Goal: Task Accomplishment & Management: Complete application form

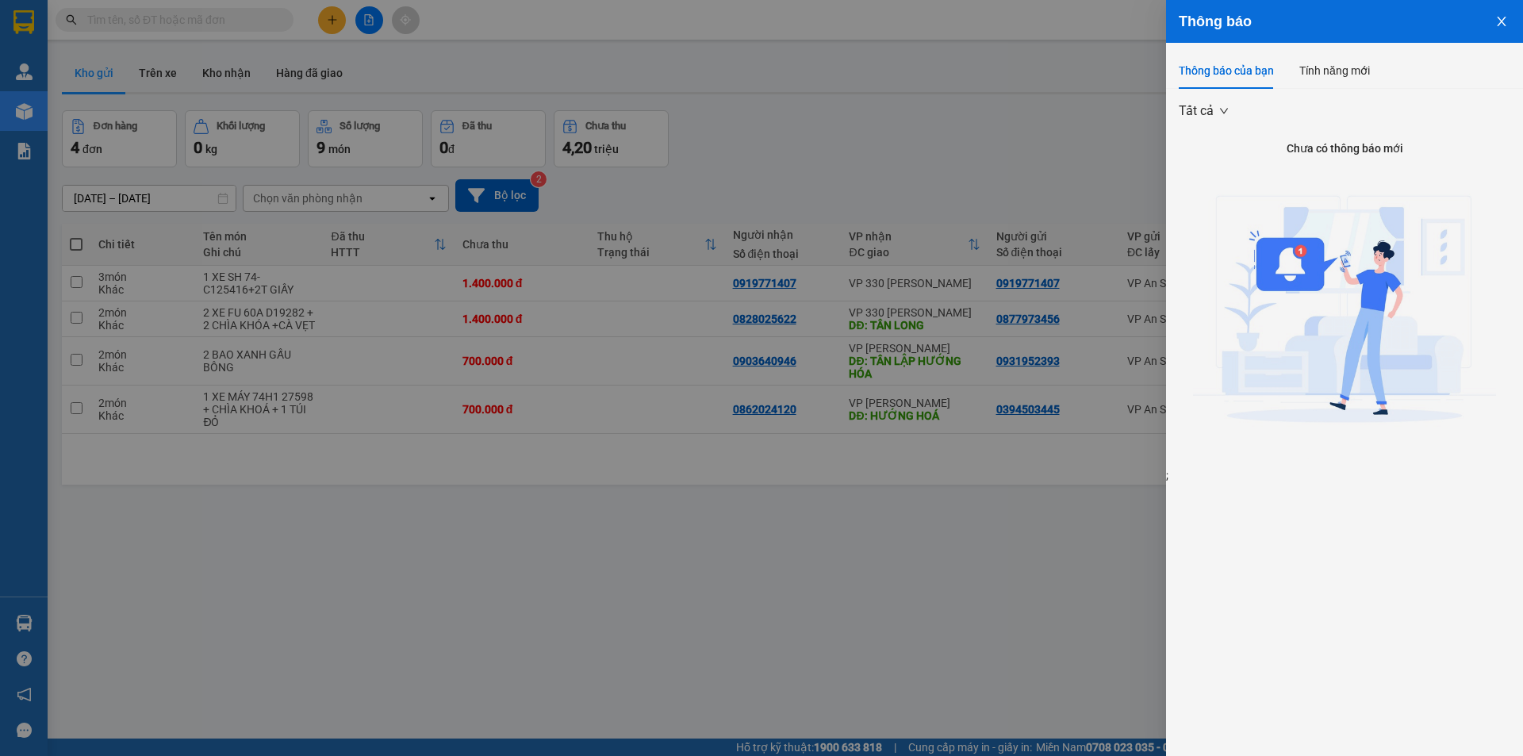
click at [1054, 162] on div at bounding box center [761, 378] width 1523 height 756
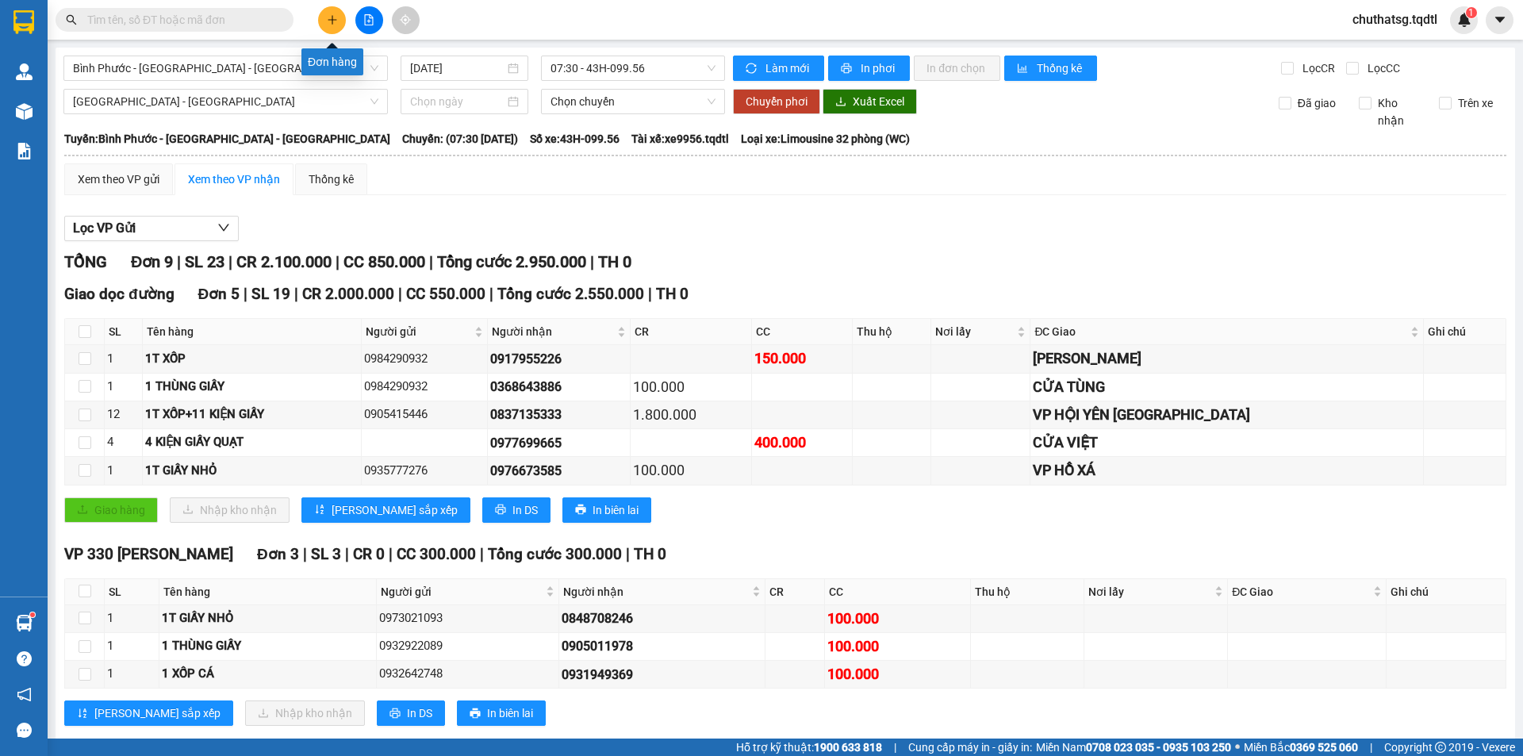
click at [339, 11] on button at bounding box center [332, 20] width 28 height 28
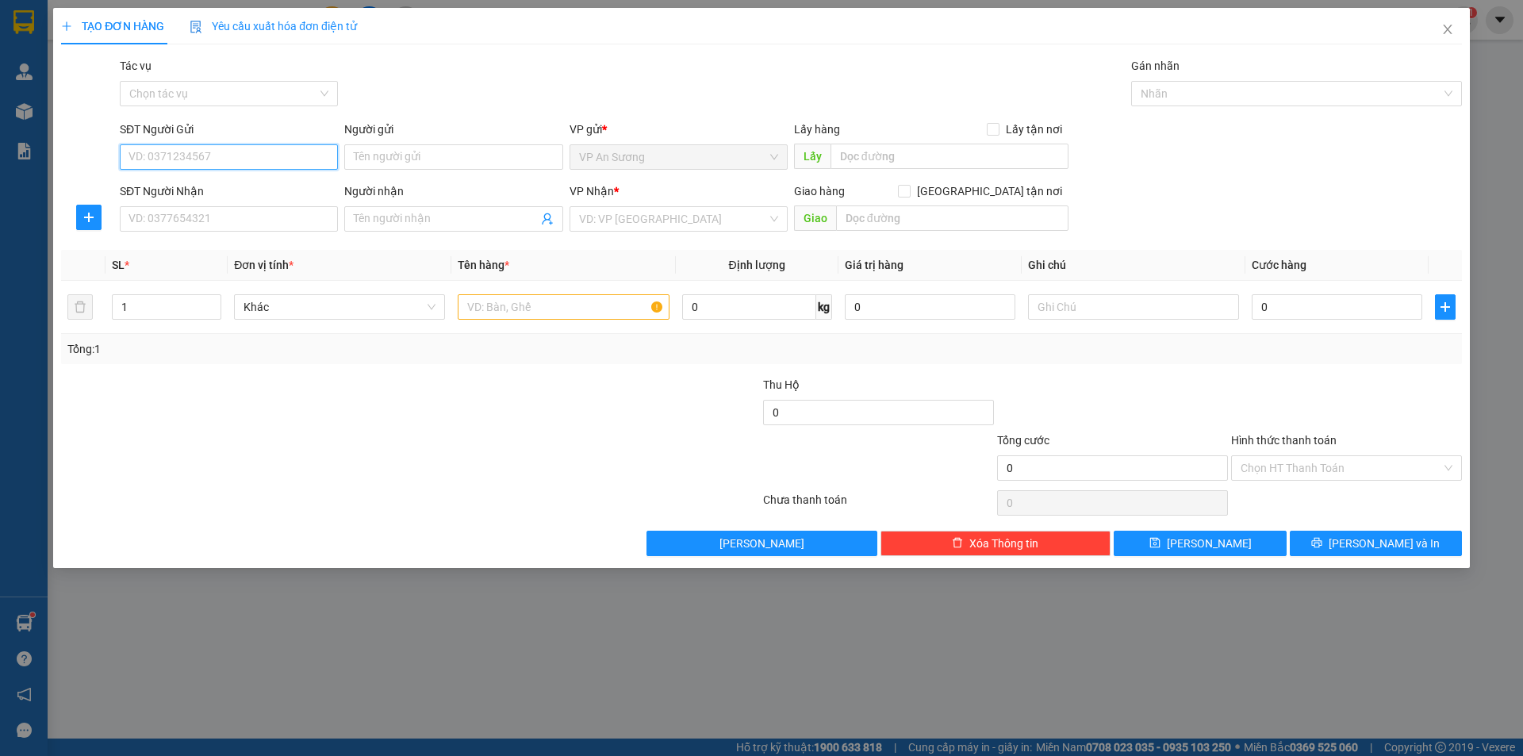
click at [279, 163] on input "SĐT Người Gửi" at bounding box center [229, 156] width 218 height 25
type input "0907298248"
click at [255, 192] on div "0907298248" at bounding box center [228, 188] width 199 height 17
type input "VP Q12"
type input "0904801504"
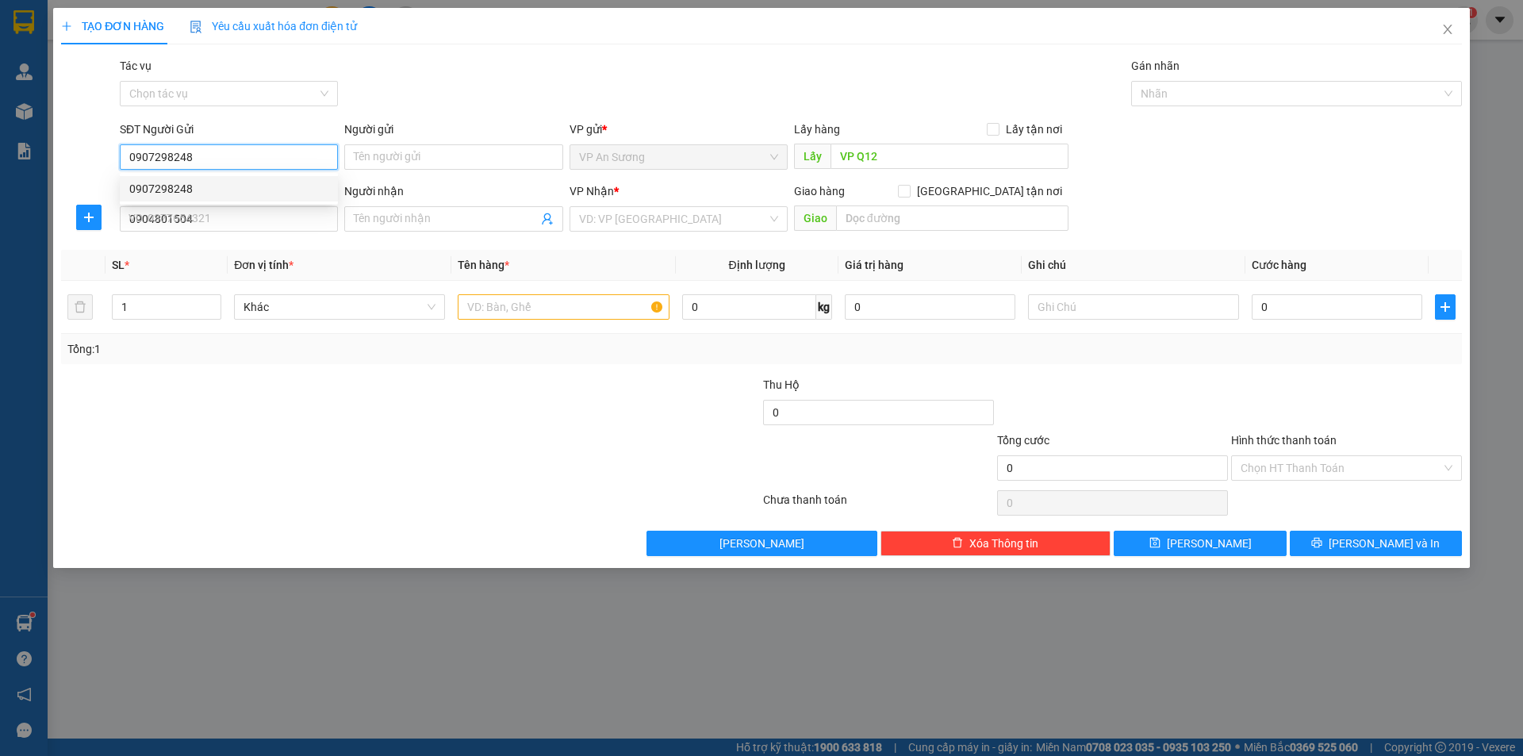
type input "100.000"
type input "0907298248"
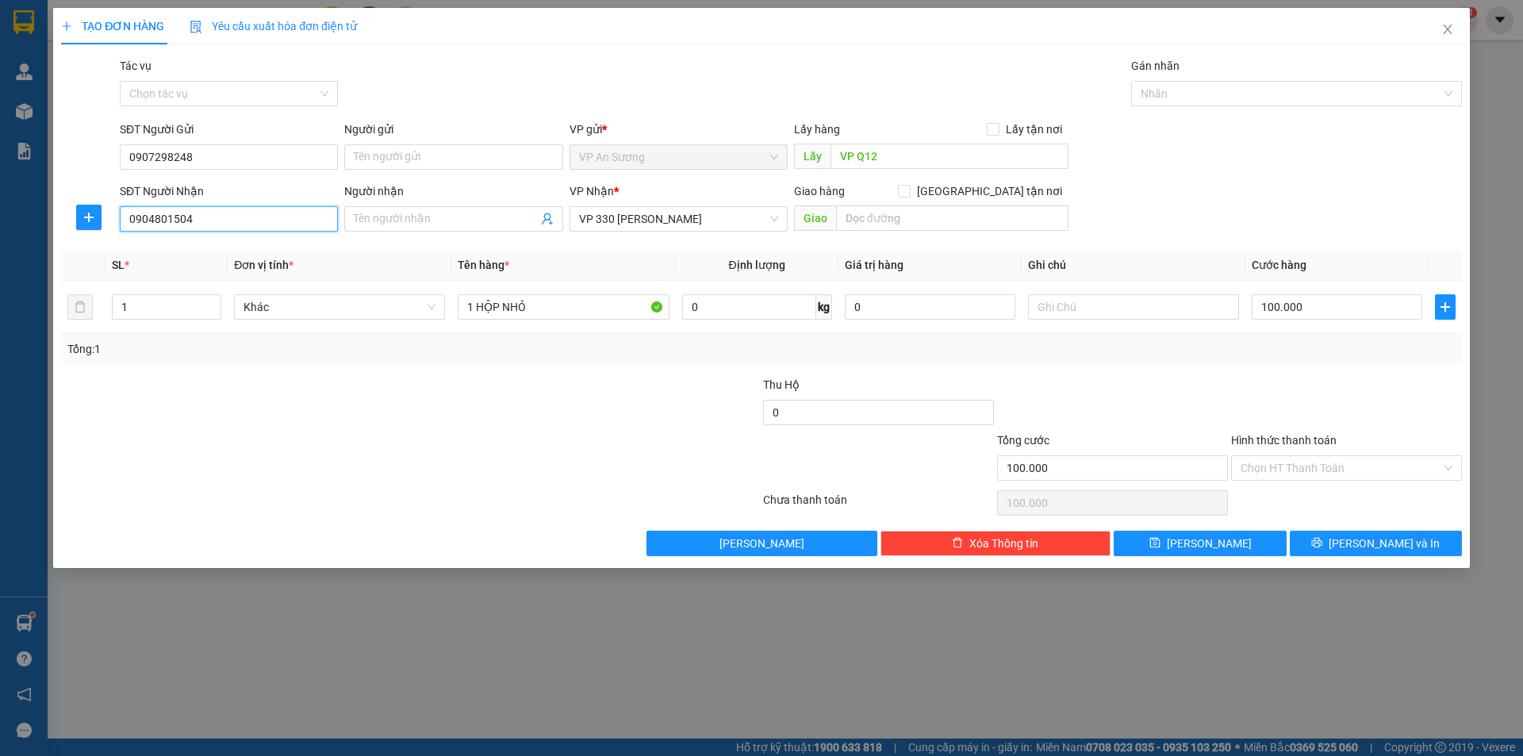
click at [262, 211] on input "0904801504" at bounding box center [229, 218] width 218 height 25
type input "0"
type input "0911353248"
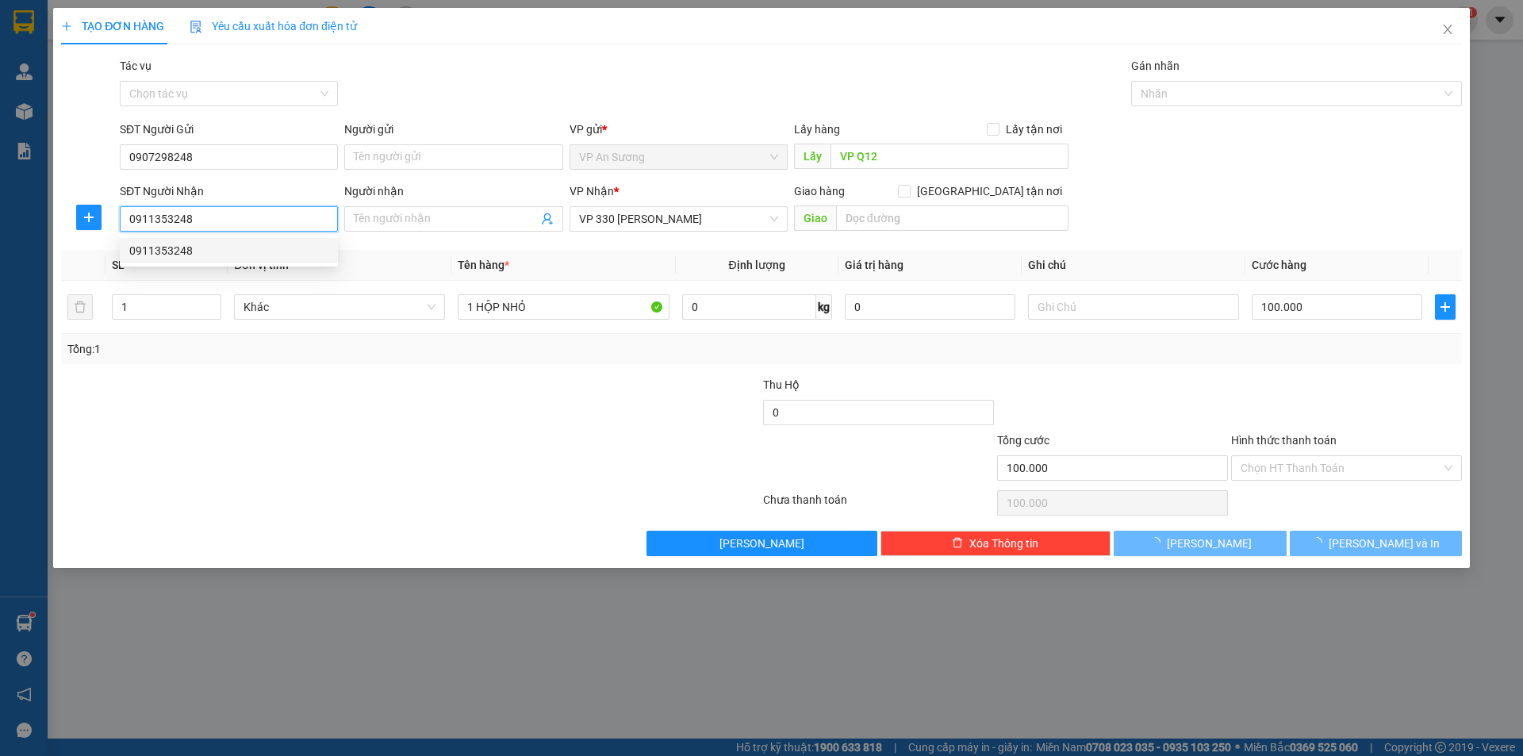
click at [269, 243] on div "0911353248" at bounding box center [228, 250] width 199 height 17
type input "VP Q12"
type input "50.000"
type input "0911353248"
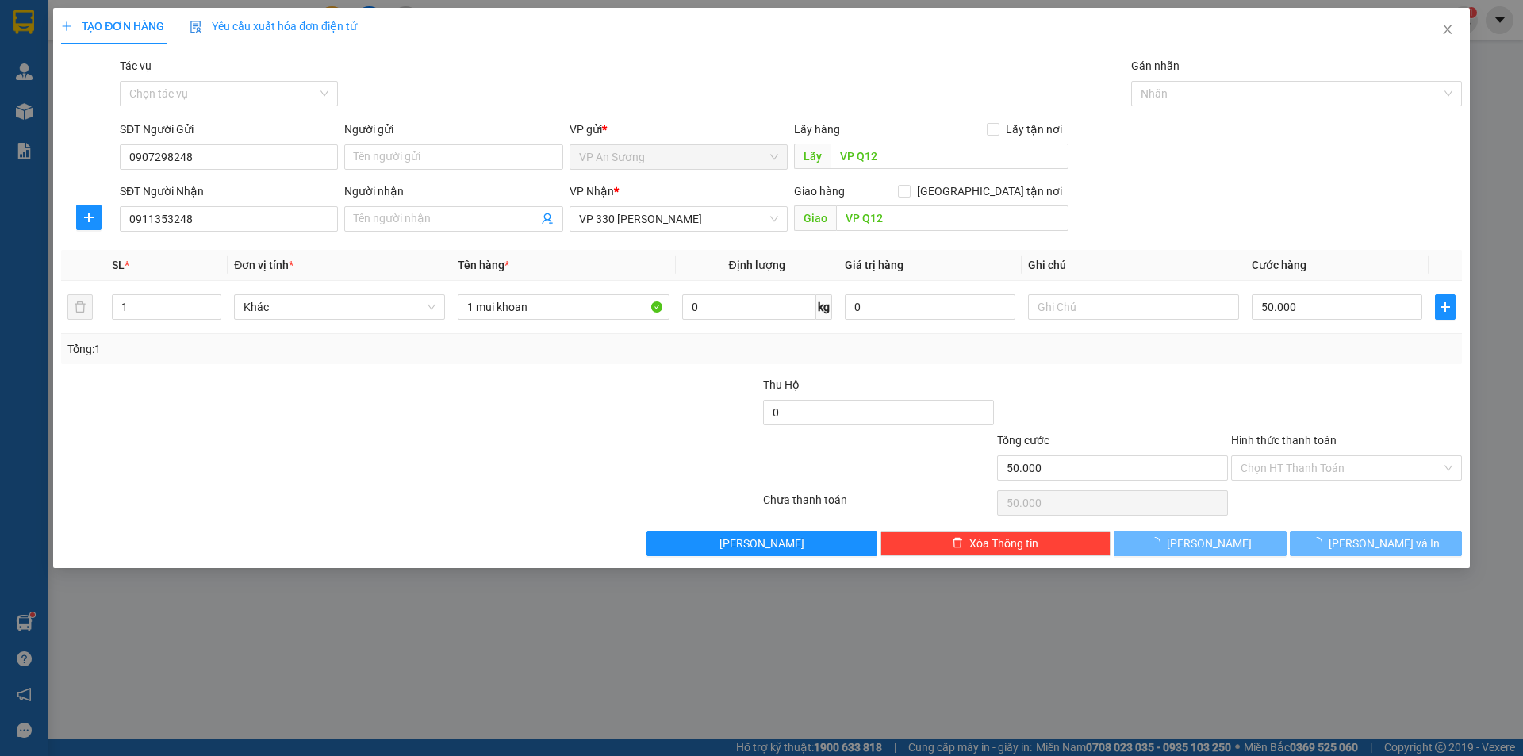
click at [277, 248] on div "Transit Pickup Surcharge Ids Transit Deliver Surcharge Ids Transit Deliver Surc…" at bounding box center [761, 306] width 1401 height 499
click at [541, 301] on input "1 mui khoan" at bounding box center [563, 306] width 211 height 25
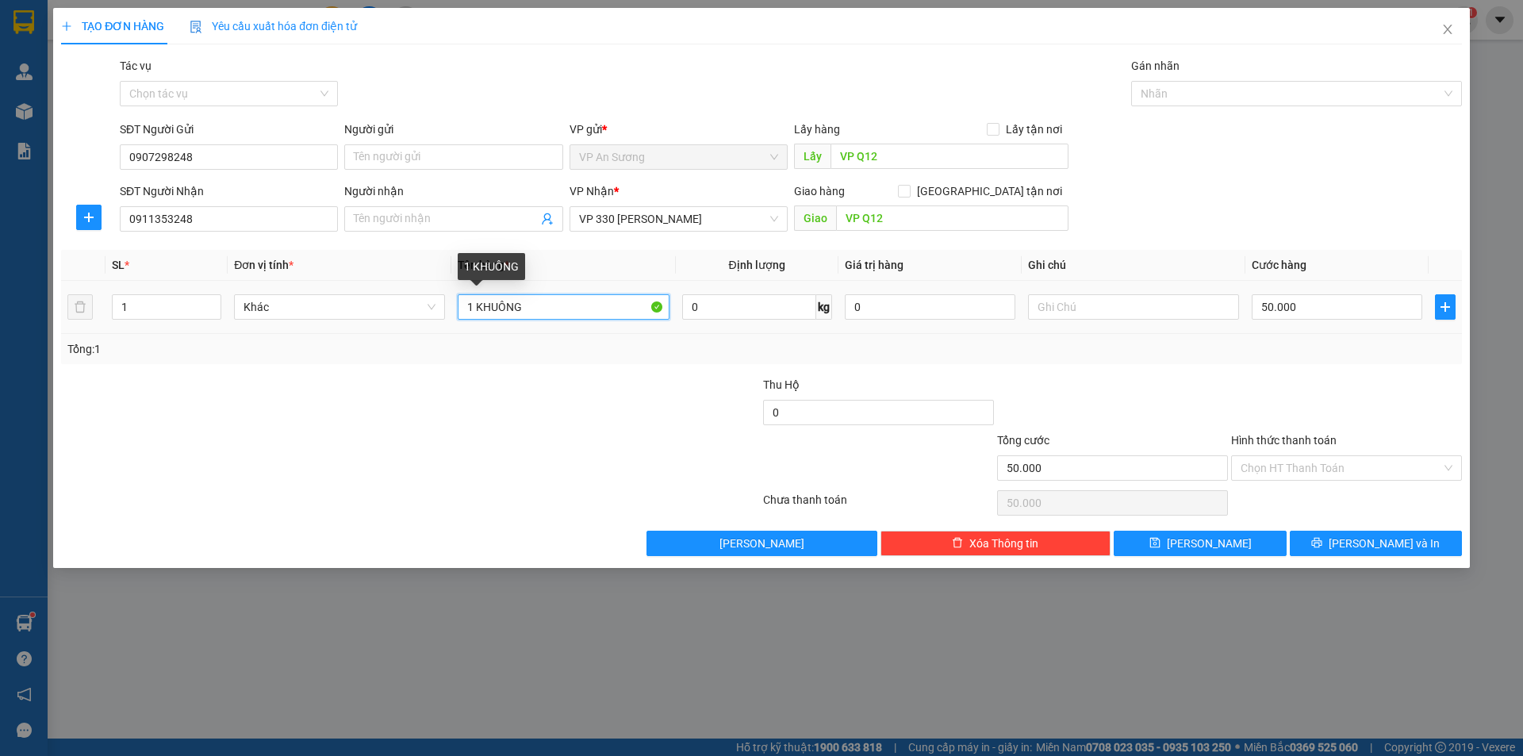
click at [482, 305] on input "1 KHUÔNG" at bounding box center [563, 306] width 211 height 25
click at [625, 313] on input "1 KHUÔNG" at bounding box center [563, 306] width 211 height 25
type input "1 KHUÔN"
click at [1309, 304] on input "50.000" at bounding box center [1337, 306] width 171 height 25
type input "0"
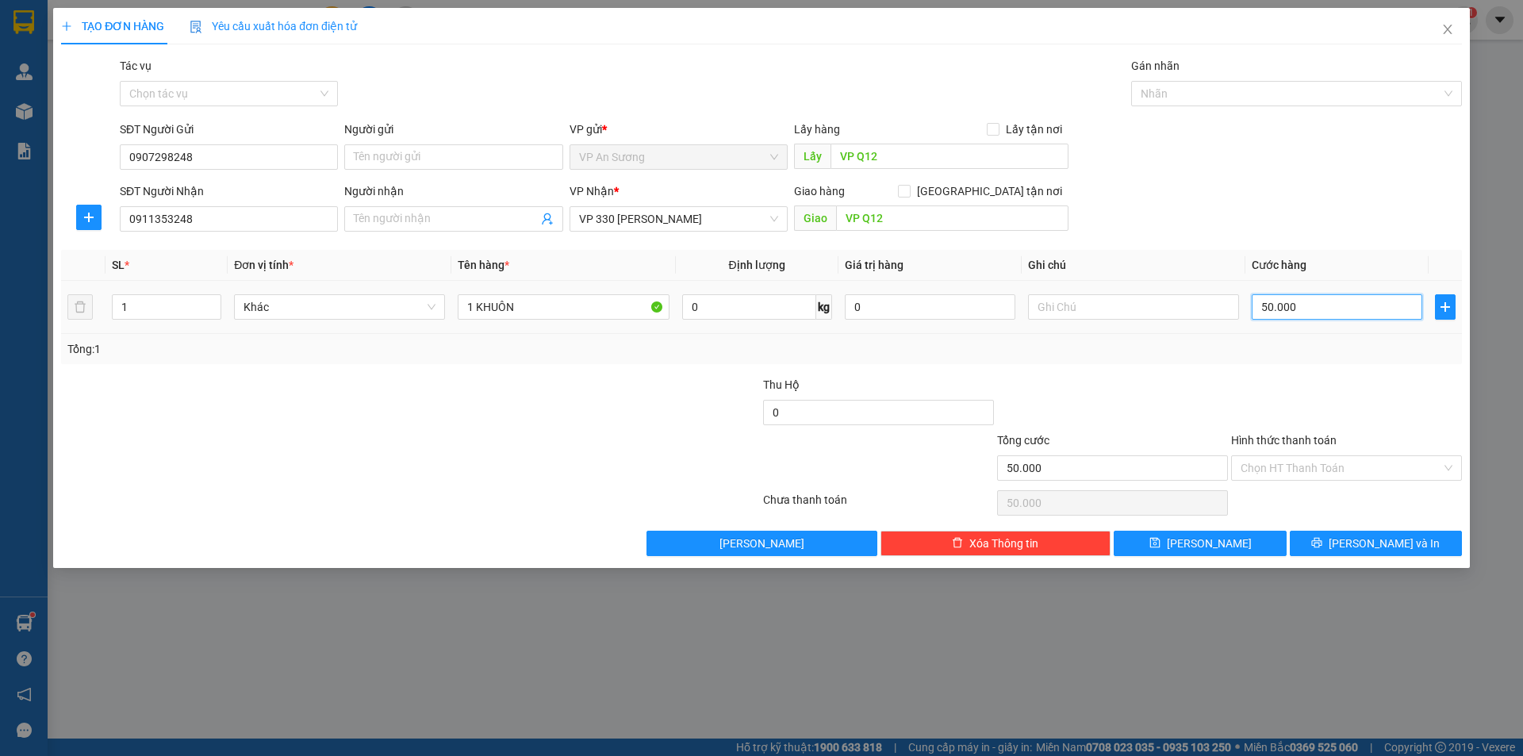
type input "0"
type input "10"
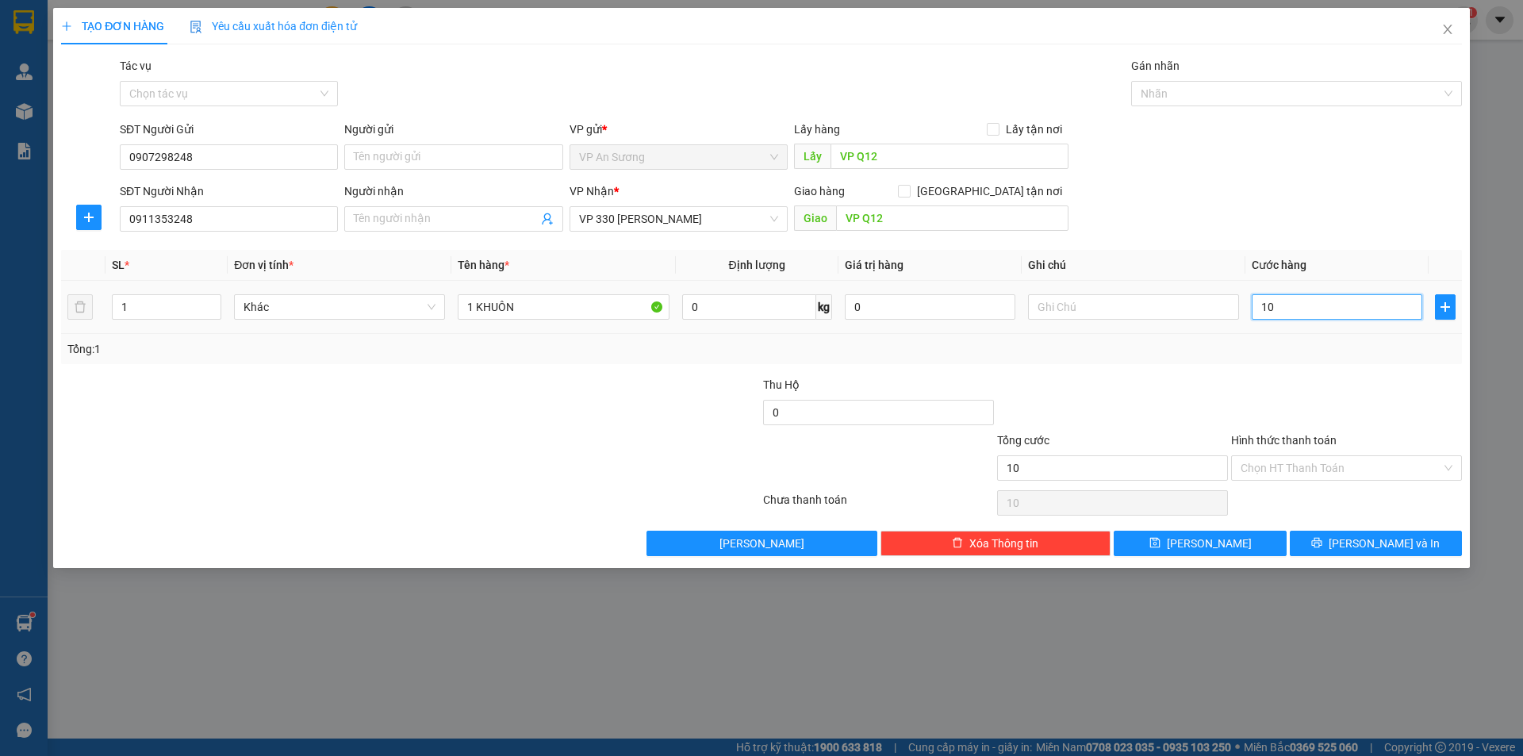
type input "100"
type input "1.000"
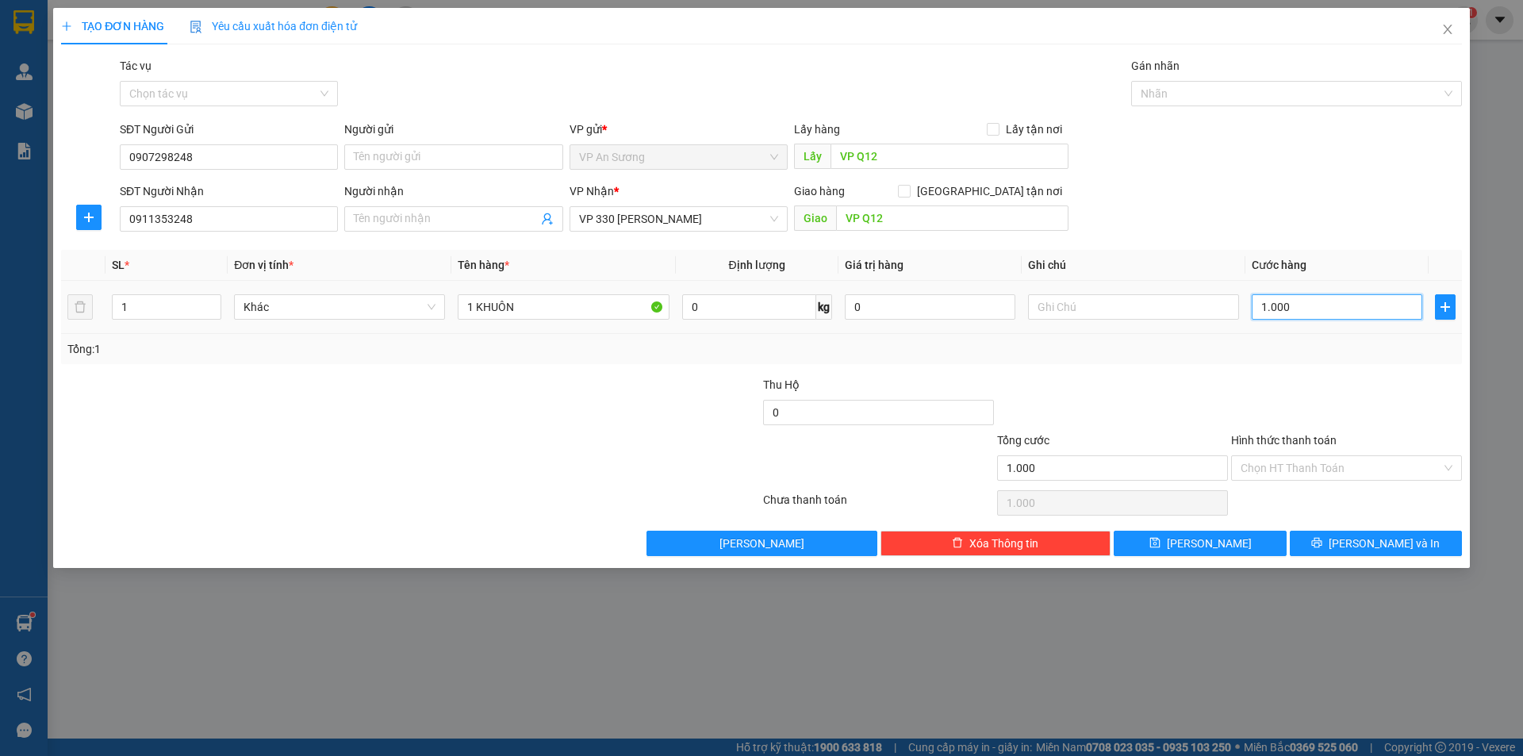
type input "11.000"
type input "11.100"
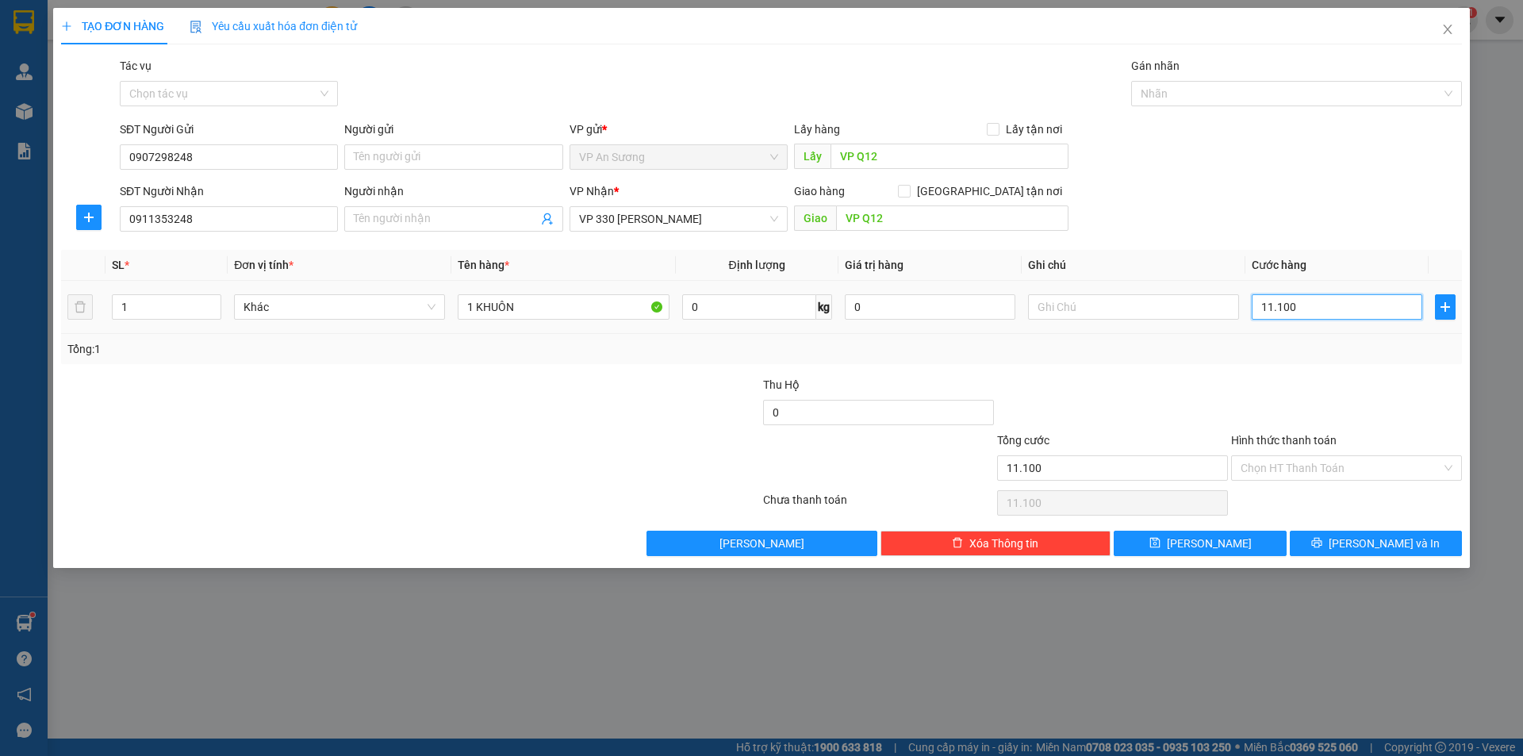
type input "11.100"
type input "1.110"
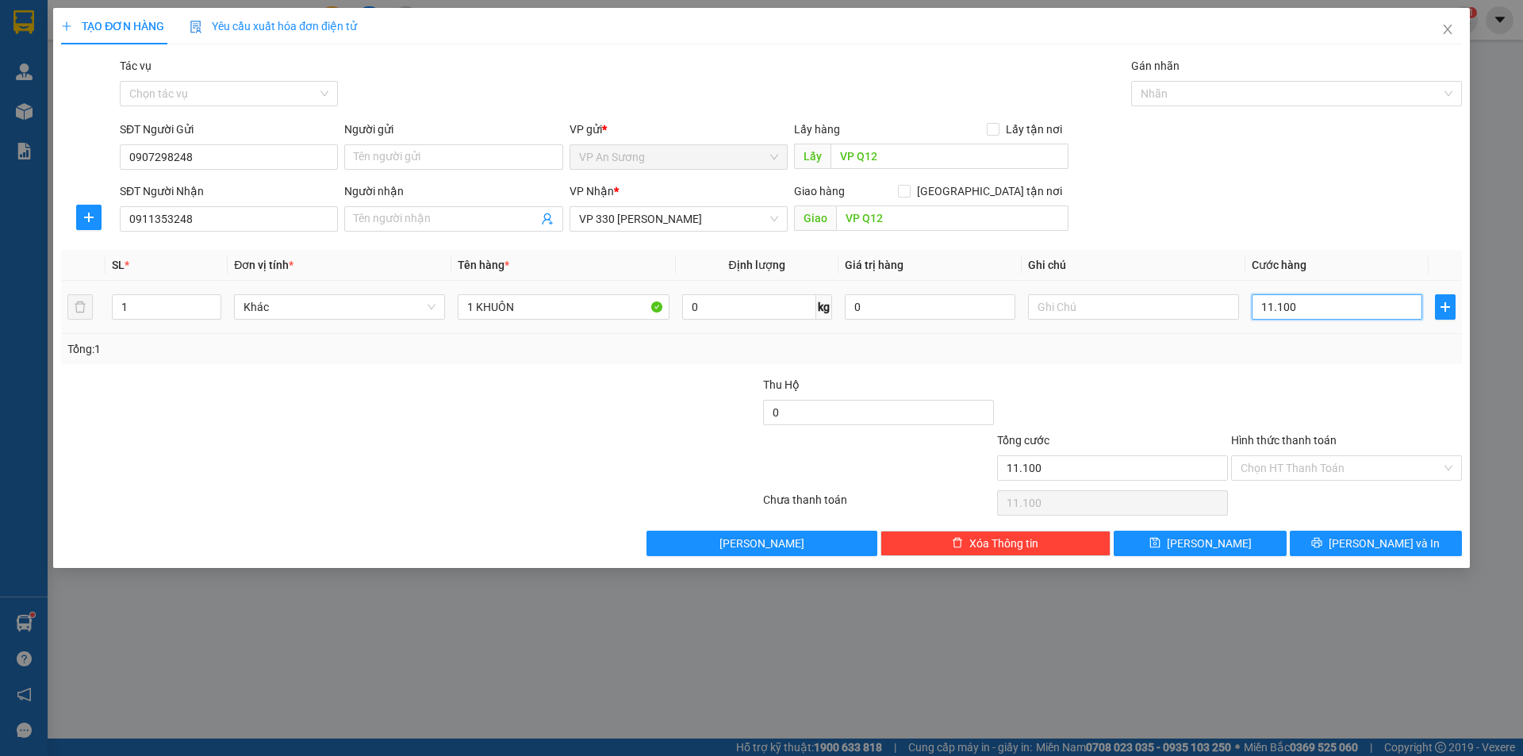
type input "1.110"
type input "0"
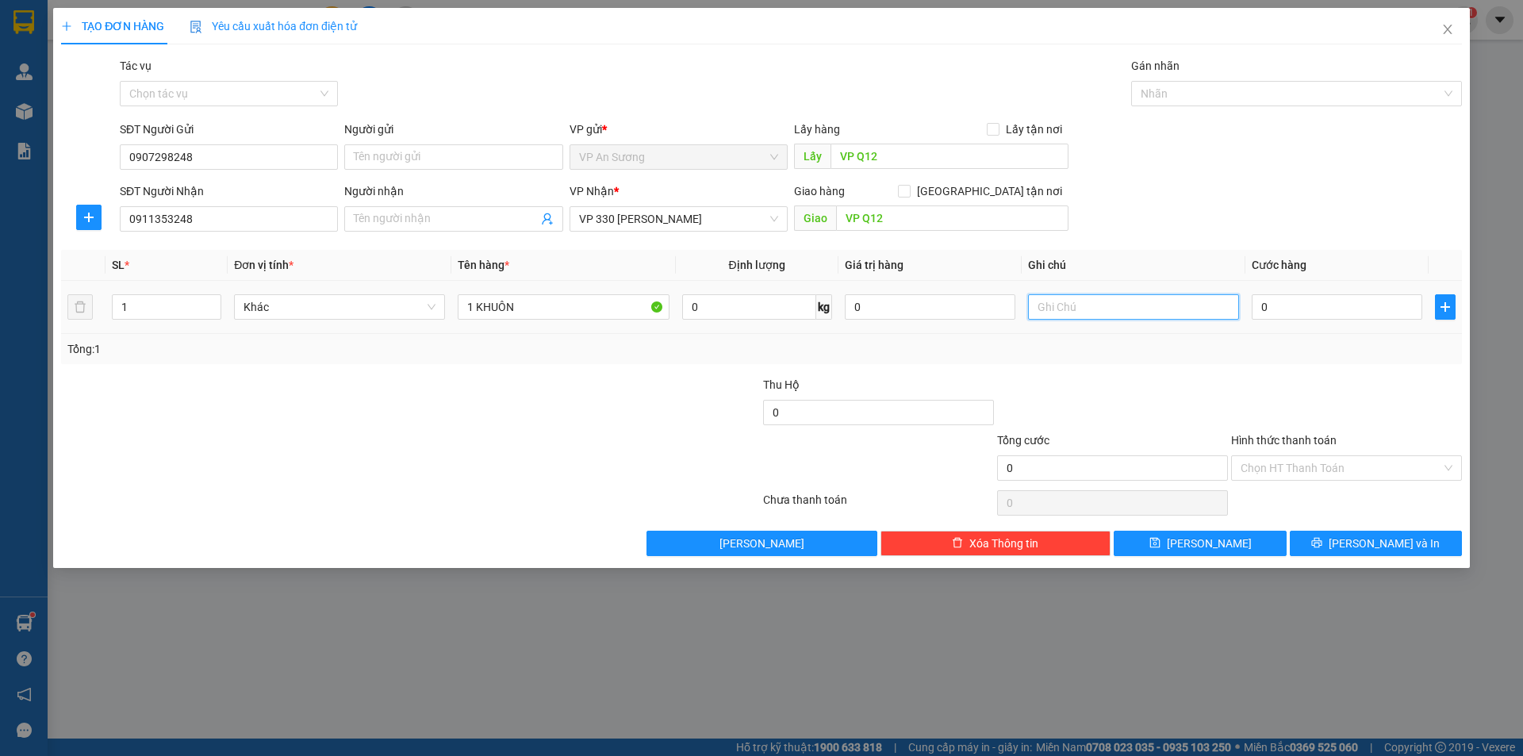
click at [1104, 309] on input "text" at bounding box center [1133, 306] width 211 height 25
drag, startPoint x: 1074, startPoint y: 299, endPoint x: 1033, endPoint y: 321, distance: 46.5
click at [1033, 321] on div "10000" at bounding box center [1133, 307] width 211 height 32
type input "10000"
click at [1287, 312] on input "0" at bounding box center [1337, 306] width 171 height 25
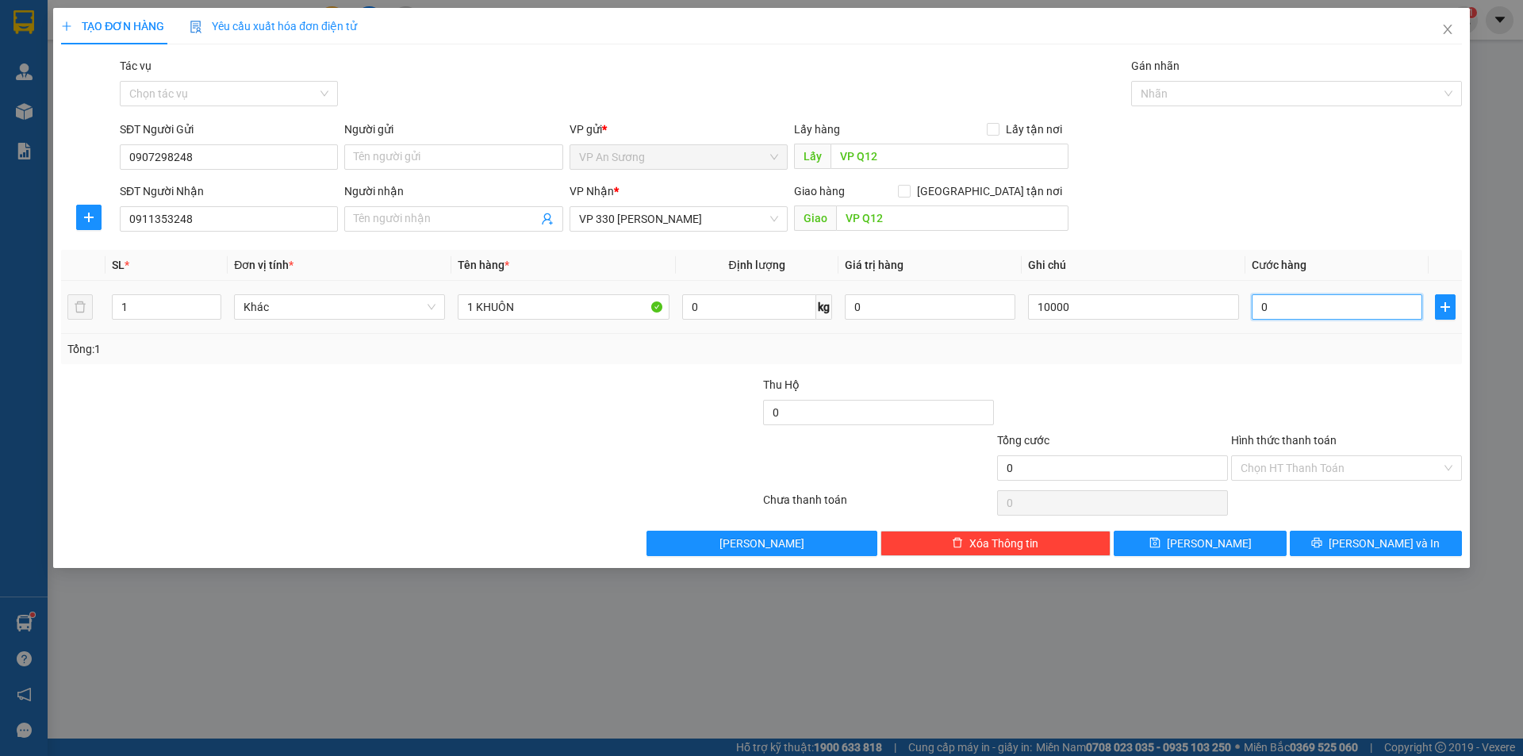
click at [1260, 308] on input "0" at bounding box center [1337, 306] width 171 height 25
drag, startPoint x: 1249, startPoint y: 313, endPoint x: 1282, endPoint y: 297, distance: 36.9
click at [1282, 297] on input "0" at bounding box center [1337, 306] width 171 height 25
click at [1258, 304] on input "0" at bounding box center [1337, 306] width 171 height 25
paste input "100.00"
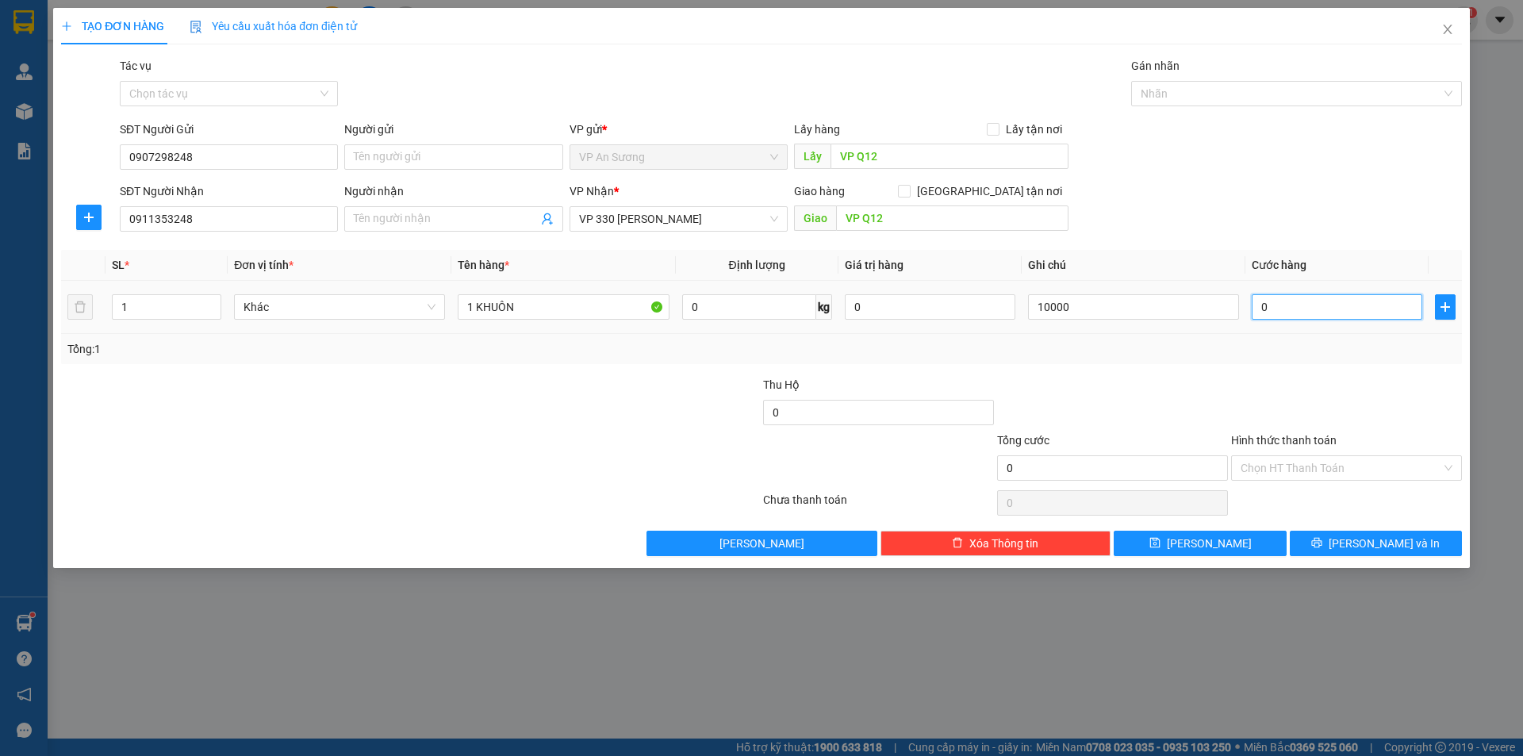
type input "100.000"
click at [894, 152] on input "VP Q12" at bounding box center [950, 156] width 238 height 25
click at [912, 210] on input "VP Q12" at bounding box center [952, 217] width 232 height 25
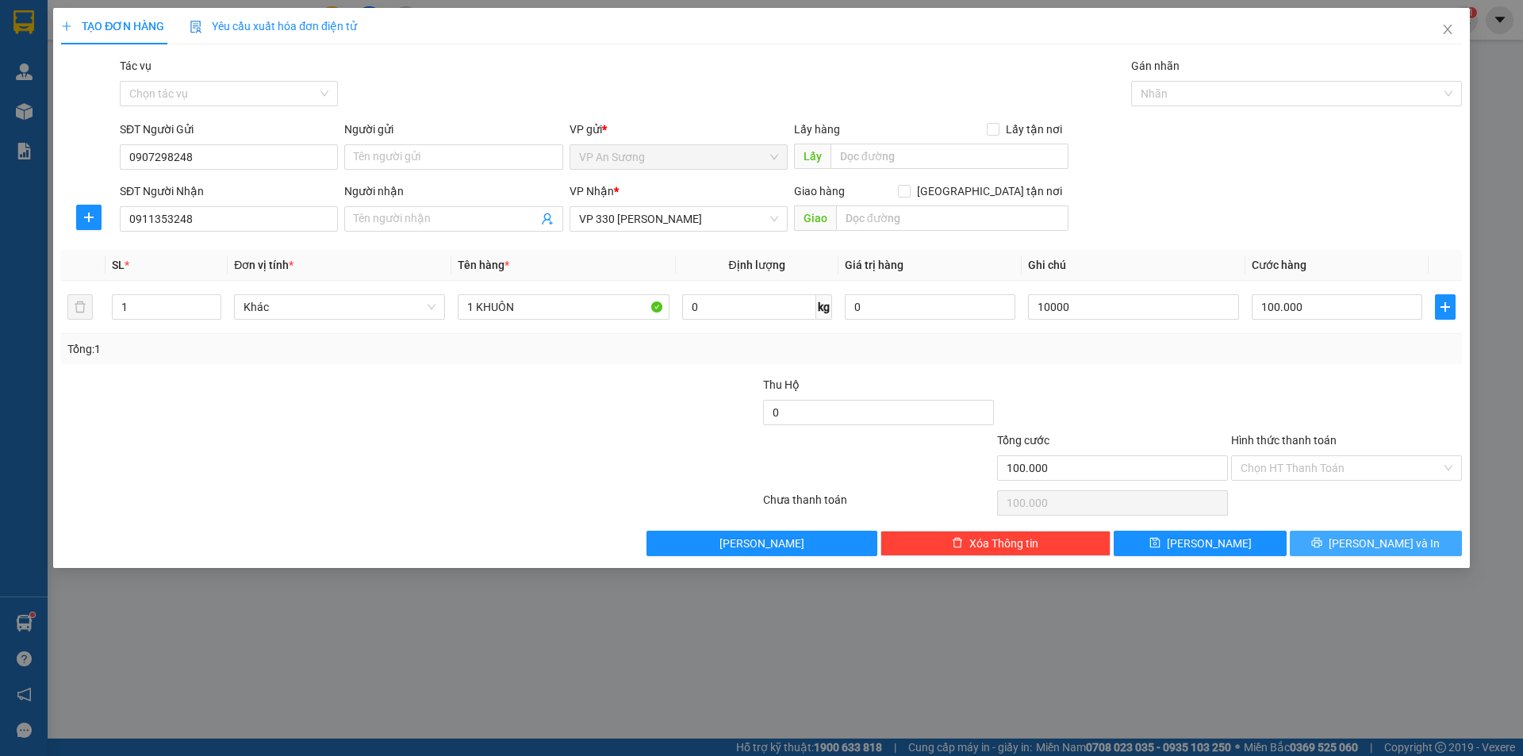
click at [1342, 543] on button "[PERSON_NAME] và In" at bounding box center [1376, 543] width 172 height 25
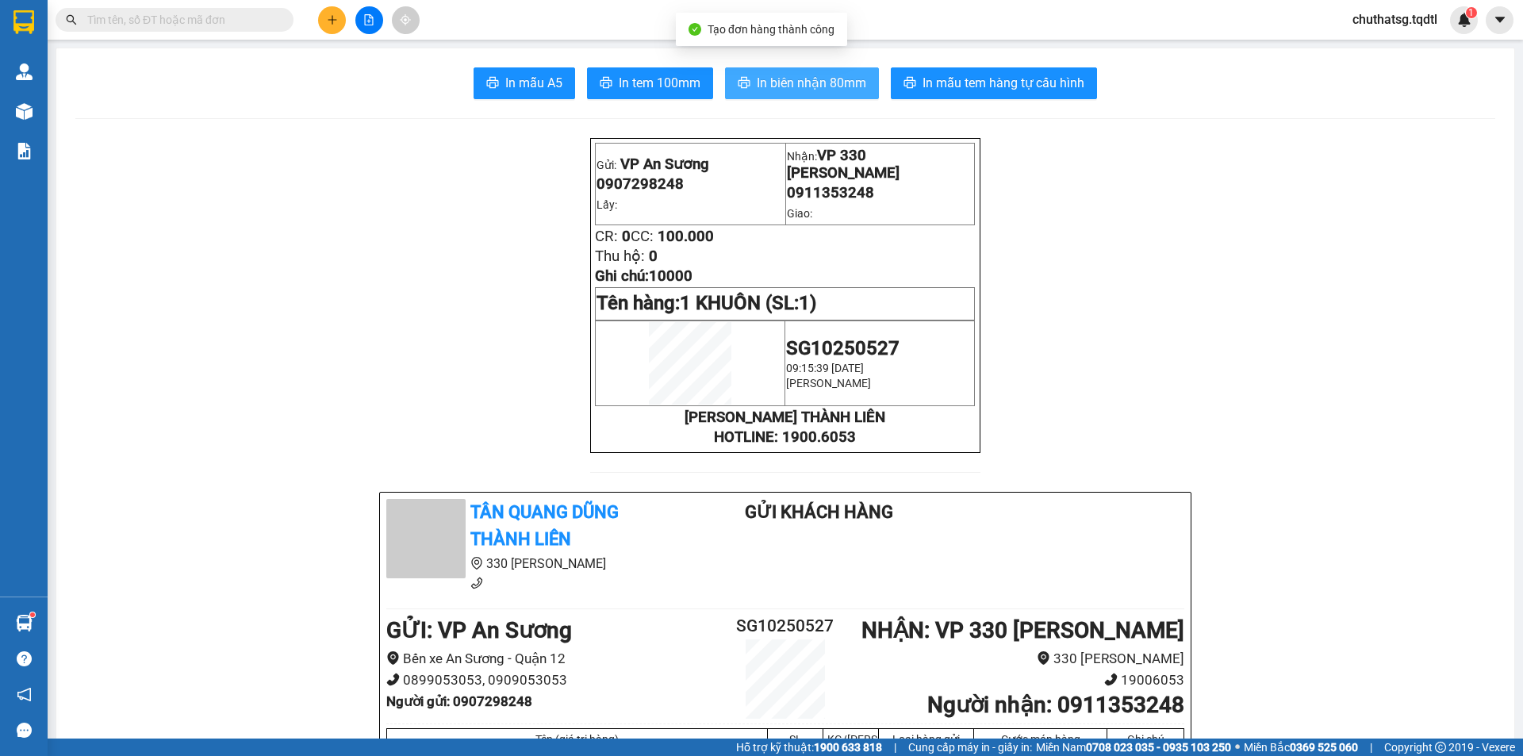
click at [811, 91] on span "In biên nhận 80mm" at bounding box center [811, 83] width 109 height 20
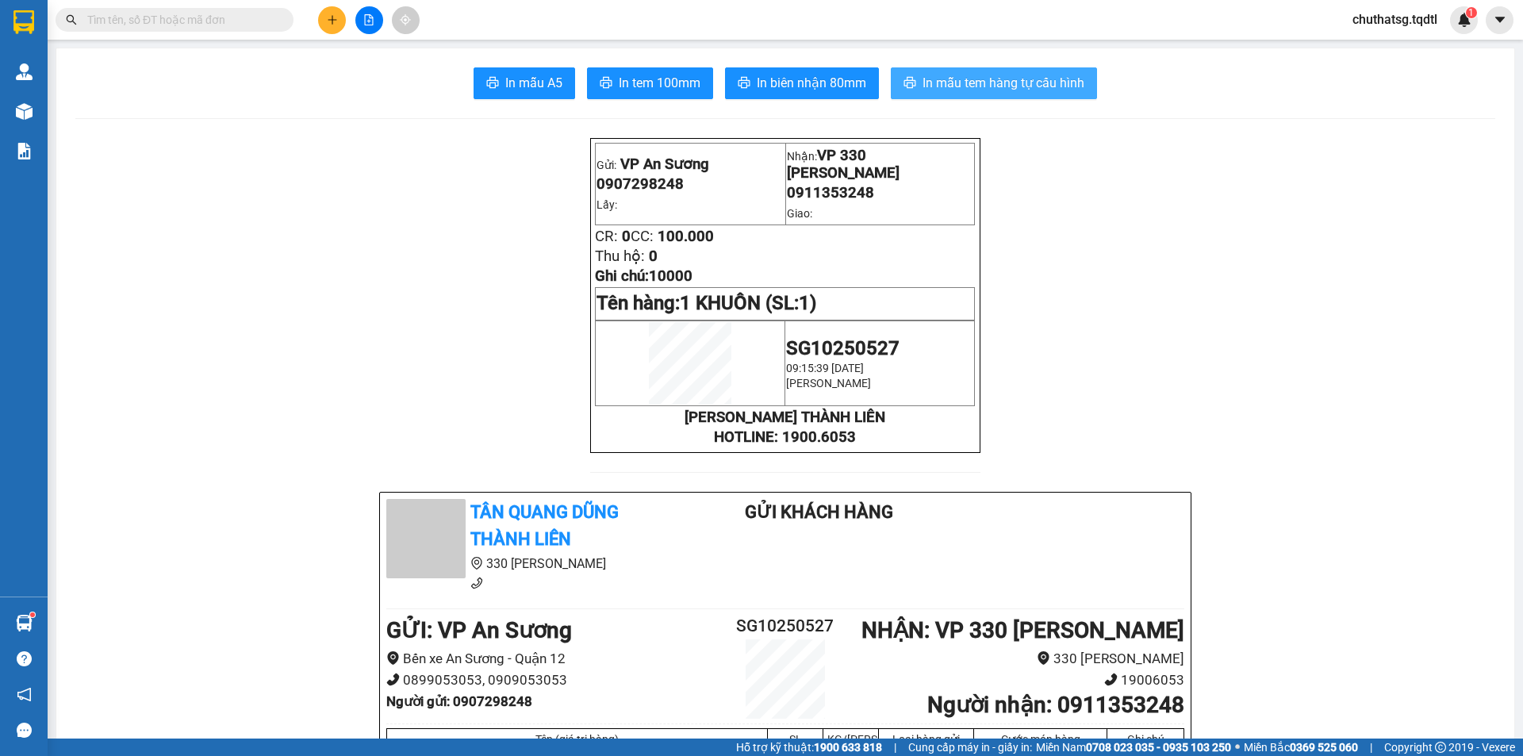
click at [953, 83] on span "In mẫu tem hàng tự cấu hình" at bounding box center [1004, 83] width 162 height 20
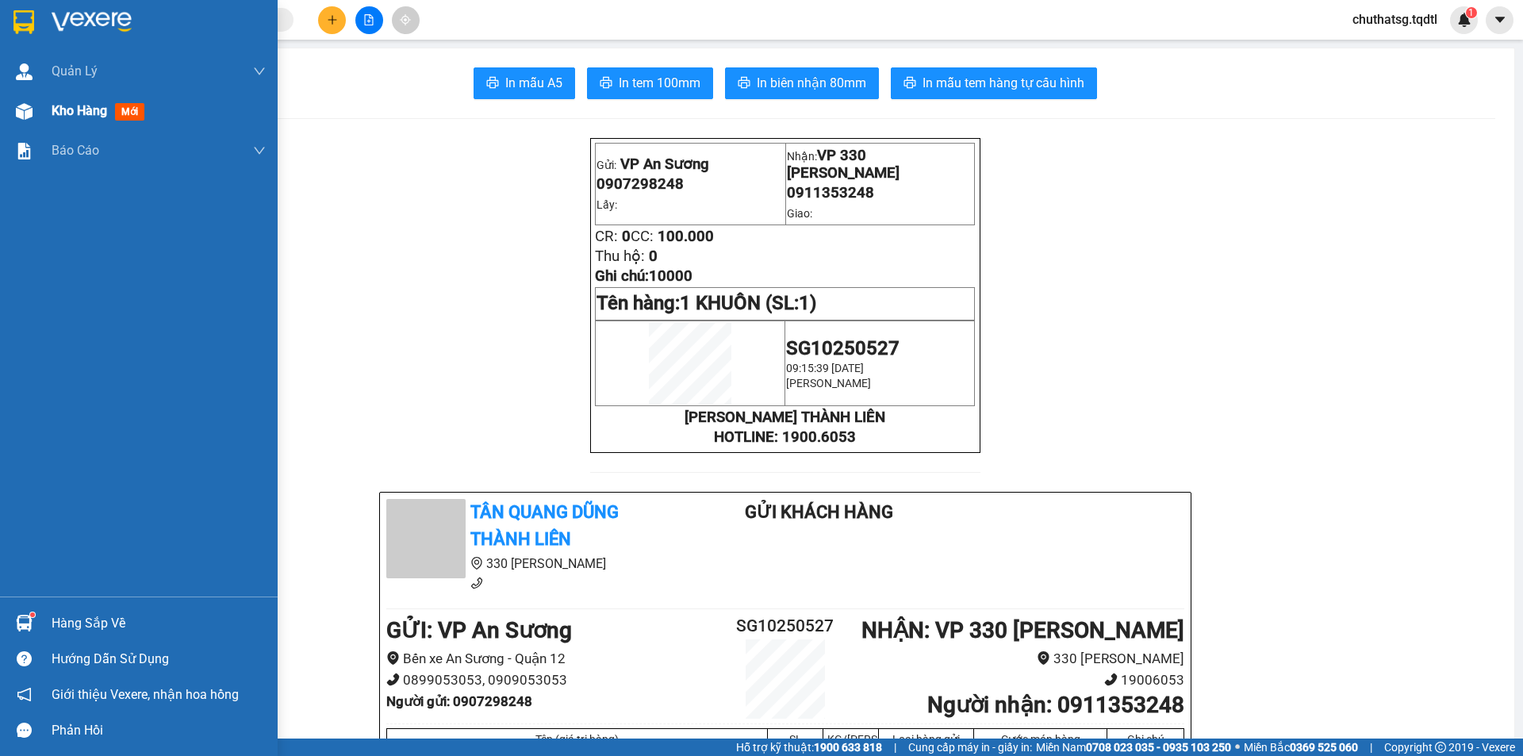
click at [51, 117] on div "Kho hàng mới" at bounding box center [139, 111] width 278 height 40
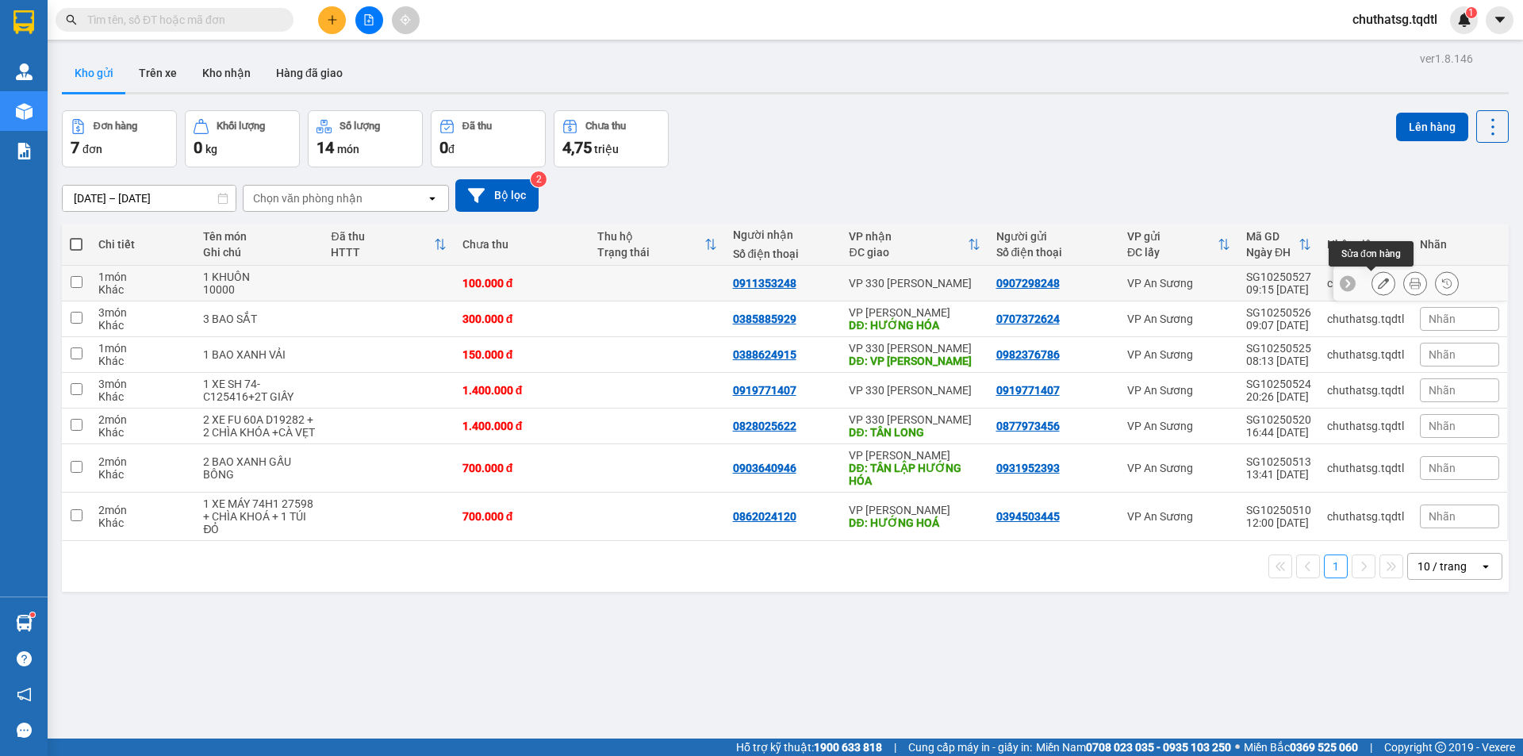
click at [1378, 286] on icon at bounding box center [1383, 283] width 11 height 11
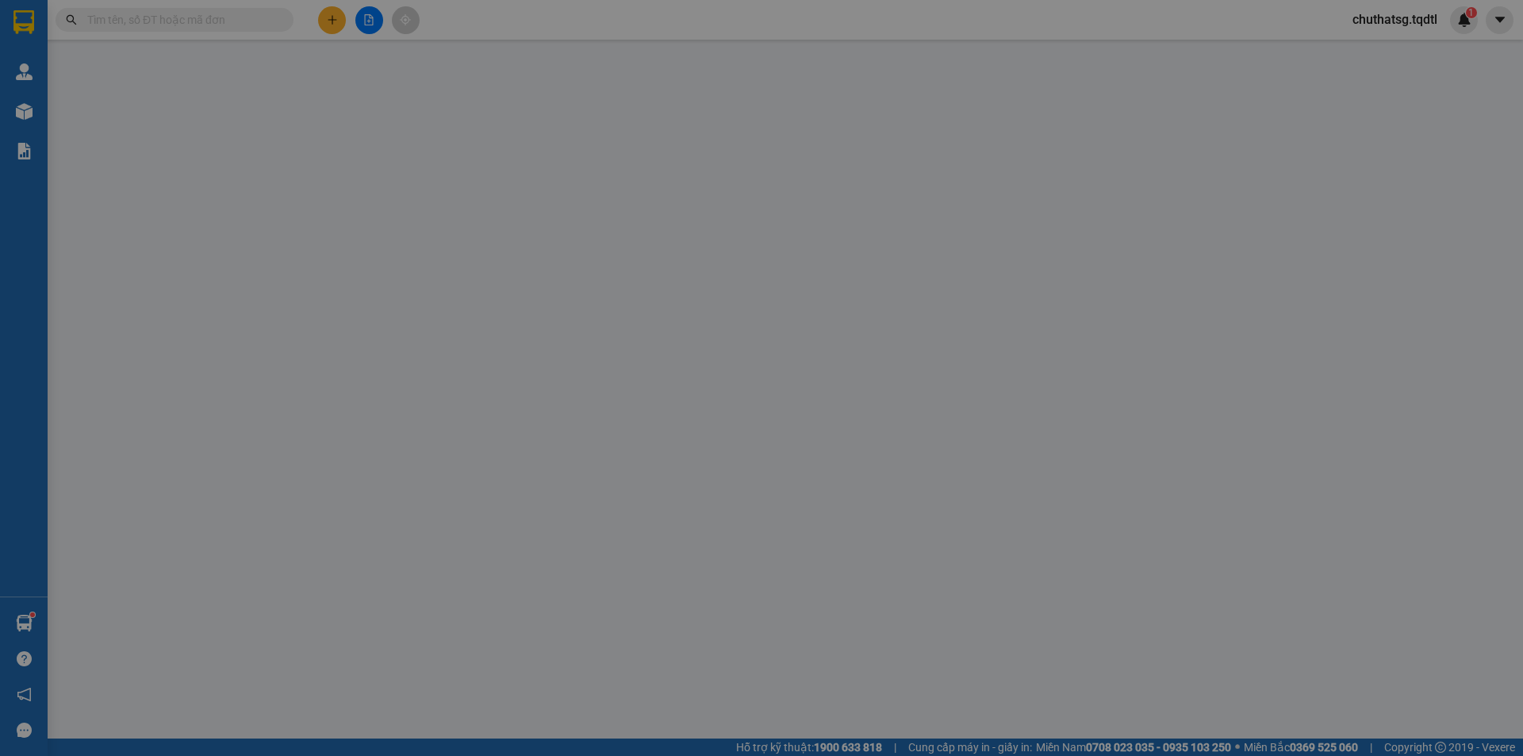
type input "0907298248"
type input "0911353248"
type input "100.000"
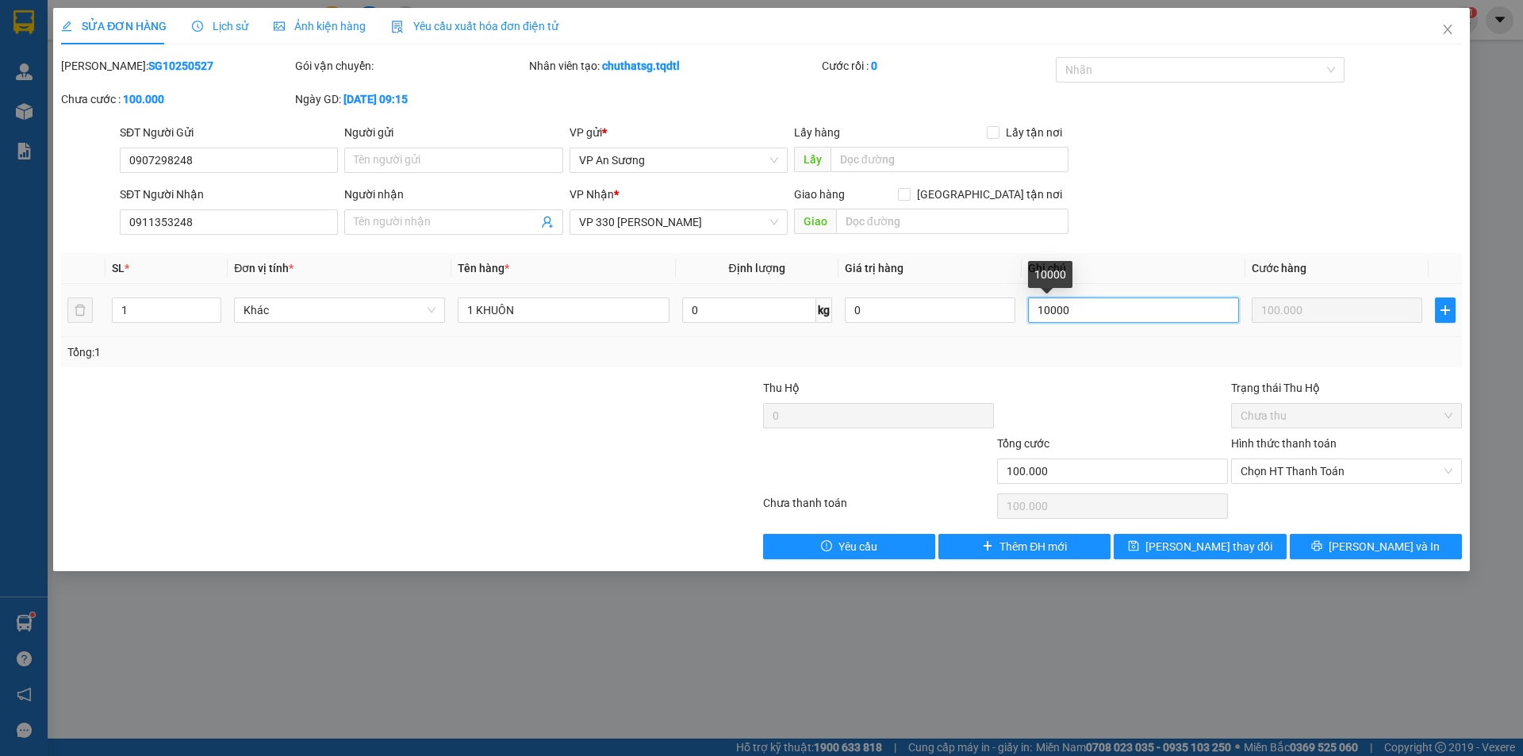
drag, startPoint x: 1088, startPoint y: 306, endPoint x: 1020, endPoint y: 315, distance: 68.0
click at [1020, 315] on tr "1 Khác 1 KHUÔN 0 kg 0 10000 100.000" at bounding box center [761, 310] width 1401 height 53
click at [1252, 541] on button "[PERSON_NAME] thay đổi" at bounding box center [1200, 546] width 172 height 25
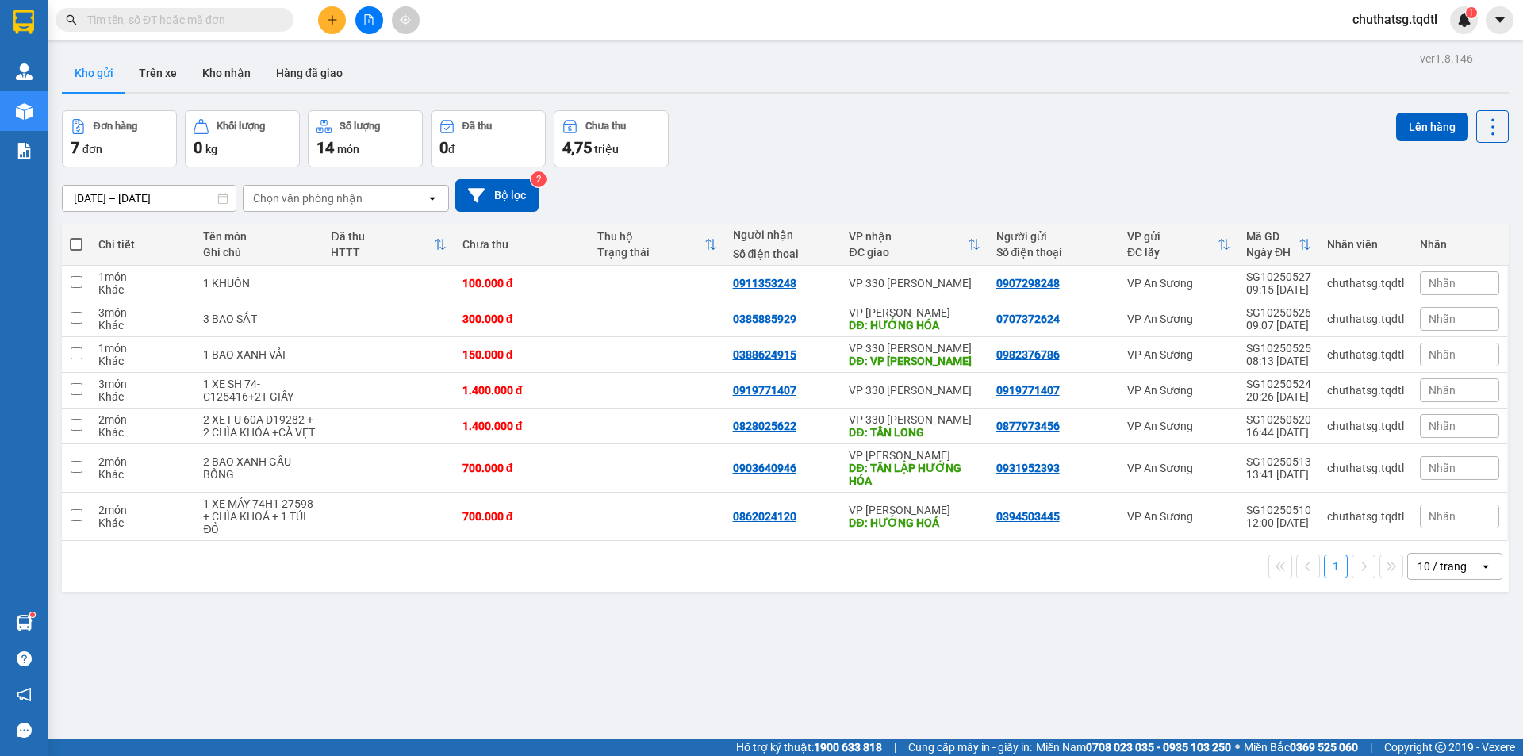
click at [667, 1] on div "Kết quả tìm kiếm ( 0 ) Bộ lọc No Data chuthatsg.tqdtl 1" at bounding box center [761, 20] width 1523 height 40
click at [1427, 574] on div "10 / trang" at bounding box center [1442, 567] width 49 height 16
click at [1422, 548] on span "100 / trang" at bounding box center [1436, 544] width 57 height 16
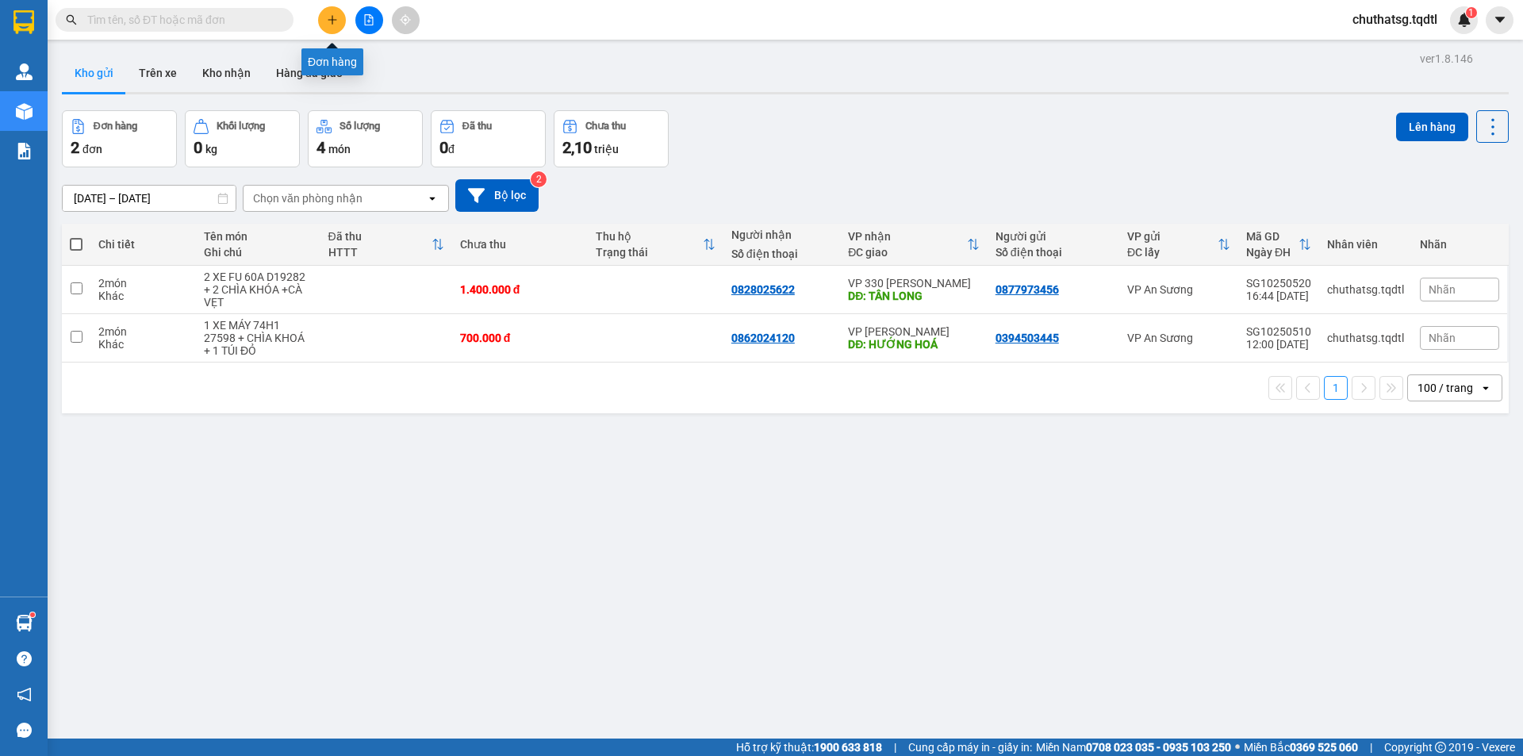
click at [327, 19] on icon "plus" at bounding box center [332, 19] width 11 height 11
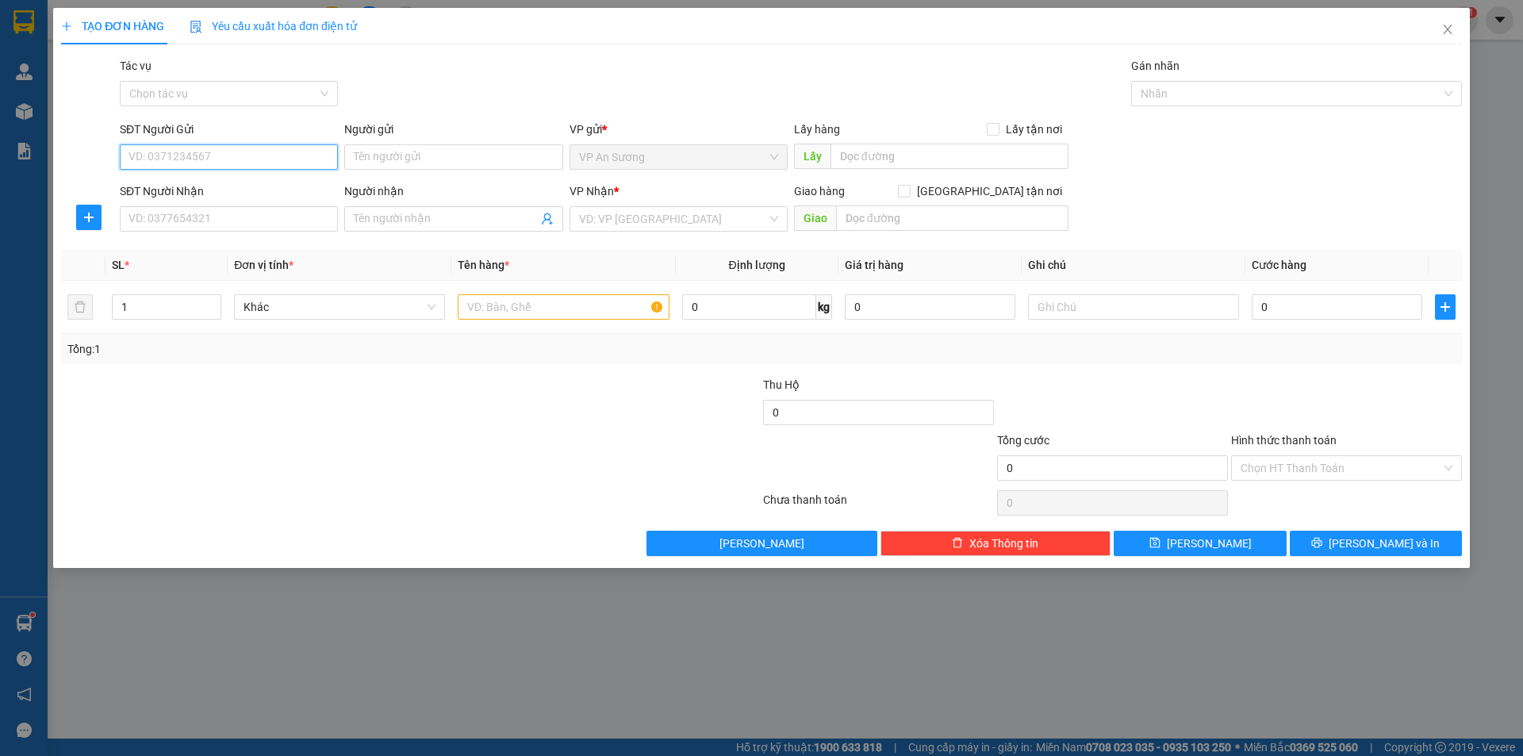
click at [242, 162] on input "SĐT Người Gửi" at bounding box center [229, 156] width 218 height 25
click at [1443, 25] on icon "close" at bounding box center [1448, 29] width 13 height 13
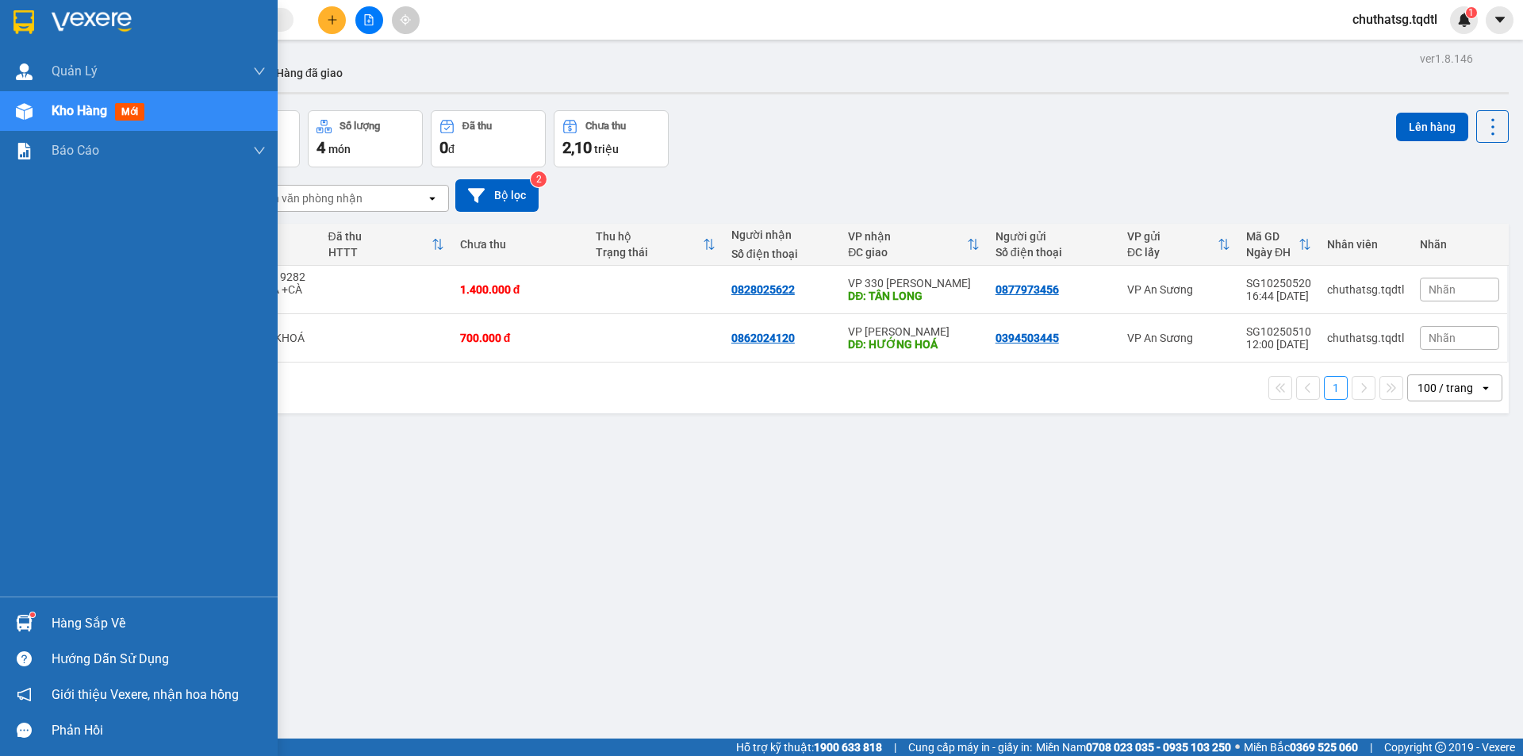
click at [63, 115] on span "Kho hàng" at bounding box center [80, 110] width 56 height 15
